Goal: Information Seeking & Learning: Learn about a topic

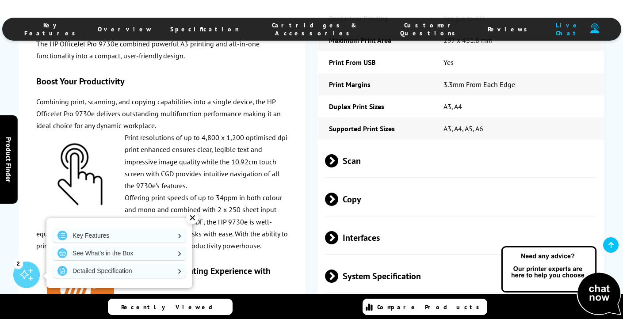
scroll to position [1536, 0]
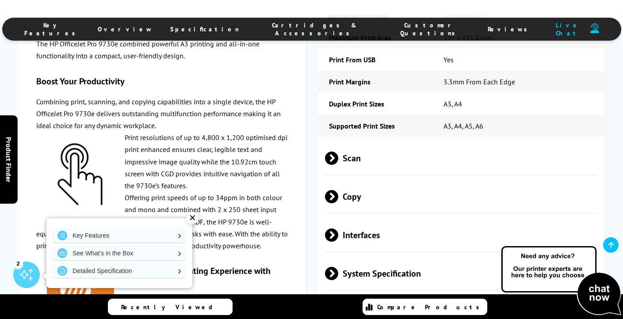
click at [338, 152] on span at bounding box center [338, 158] width 0 height 13
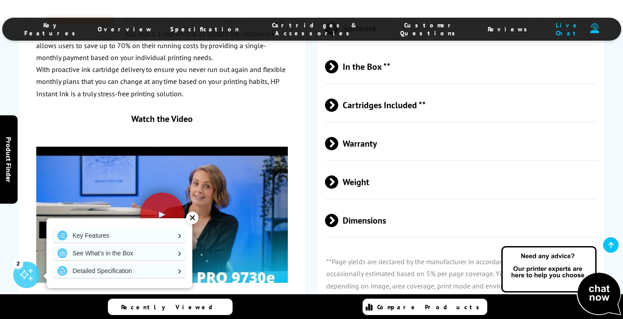
scroll to position [2295, 0]
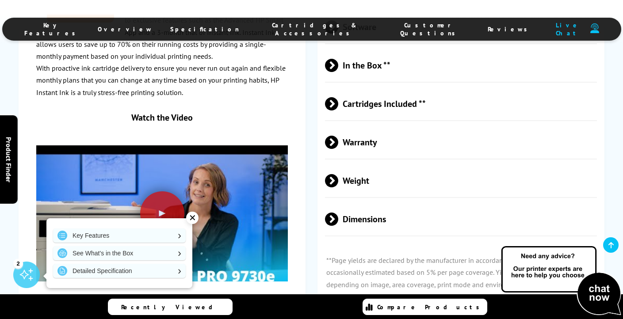
click at [338, 97] on span at bounding box center [338, 103] width 0 height 13
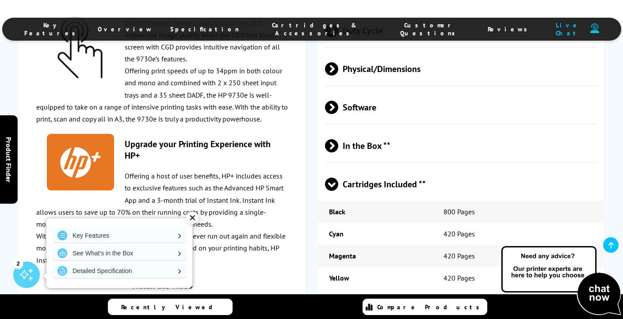
scroll to position [2214, 0]
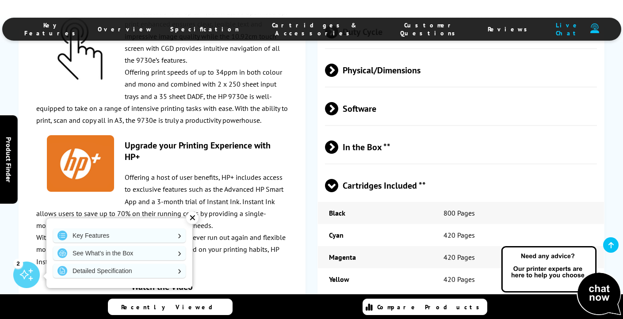
click at [331, 192] on span at bounding box center [331, 192] width 13 height 0
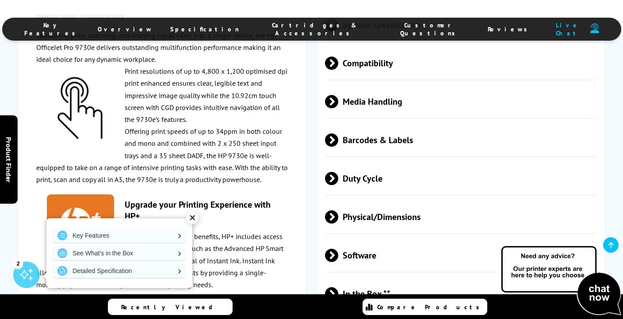
scroll to position [2047, 0]
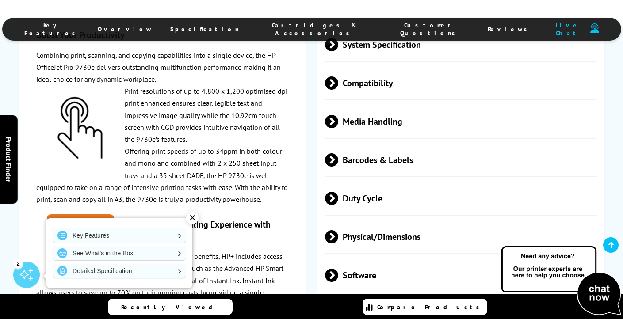
click at [338, 230] on span at bounding box center [338, 236] width 0 height 13
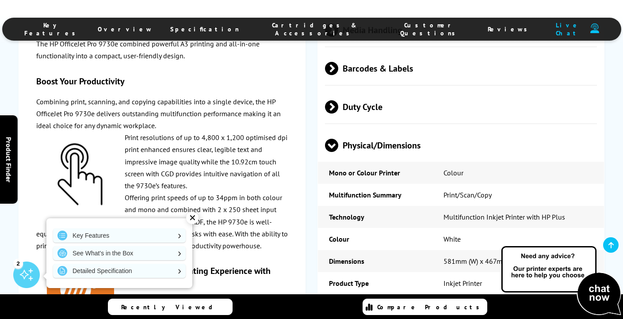
scroll to position [2135, 0]
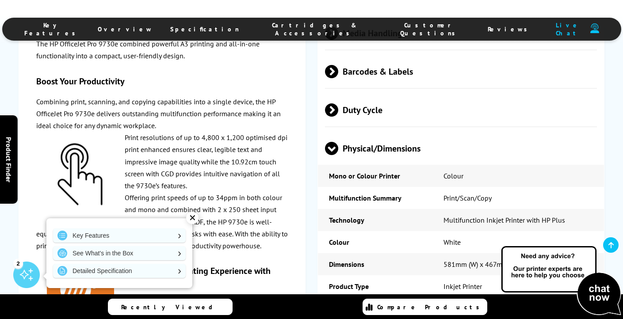
click at [328, 155] on span at bounding box center [331, 155] width 13 height 0
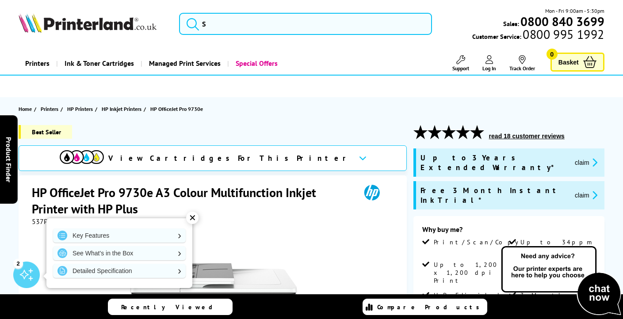
scroll to position [0, 0]
click at [508, 134] on button "read 18 customer reviews" at bounding box center [526, 136] width 81 height 8
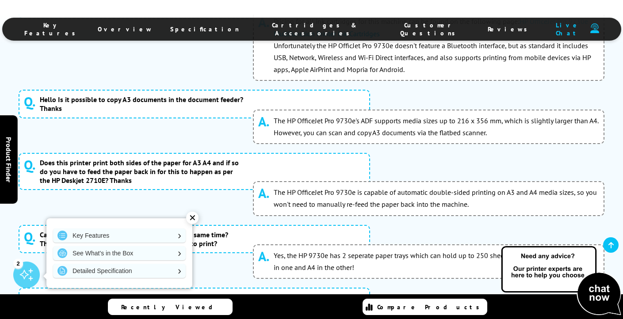
scroll to position [4176, 0]
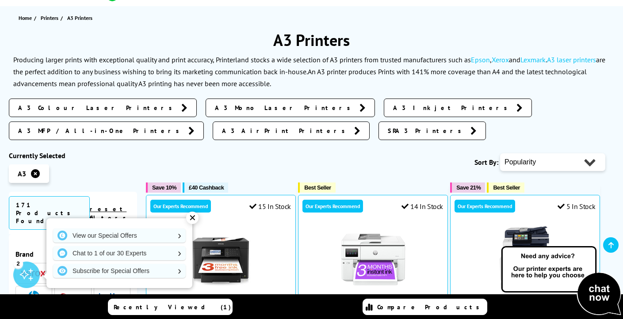
scroll to position [89, 0]
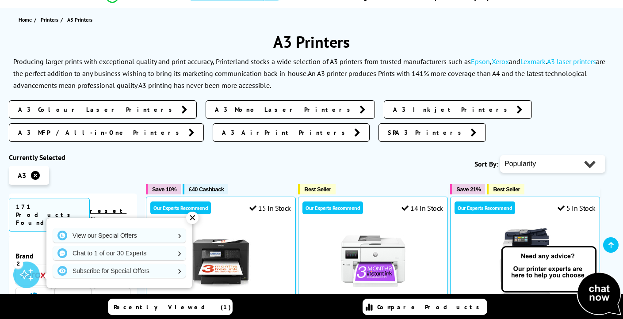
click at [64, 107] on span "A3 Colour Laser Printers" at bounding box center [97, 109] width 159 height 9
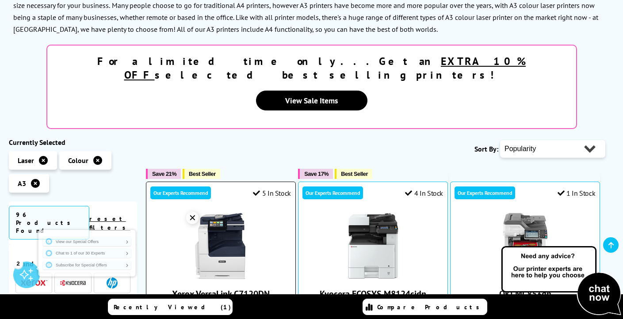
scroll to position [123, 0]
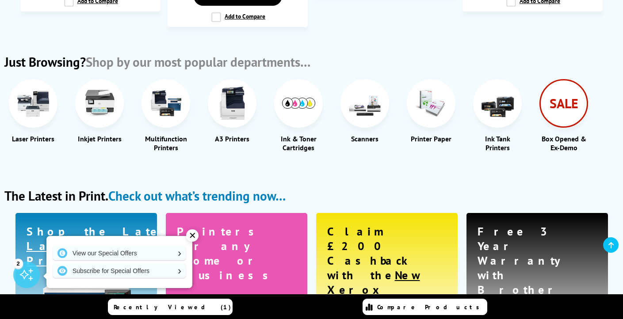
scroll to position [1024, 0]
